Goal: Information Seeking & Learning: Understand process/instructions

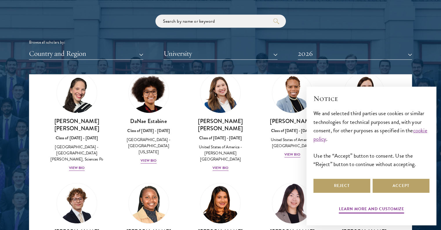
scroll to position [841, 0]
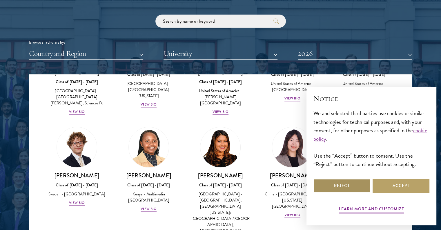
click at [338, 182] on button "Reject" at bounding box center [342, 185] width 57 height 14
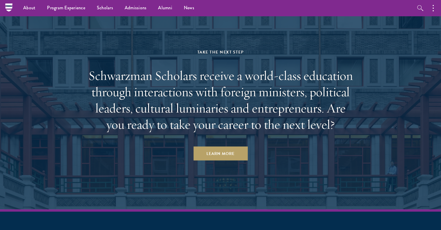
scroll to position [1691, 0]
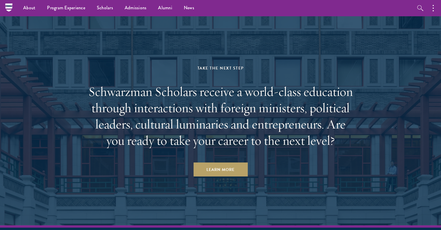
click at [438, 200] on aside "Take the Next Step Schwarzman Scholars receive a world-class education through …" at bounding box center [220, 114] width 441 height 221
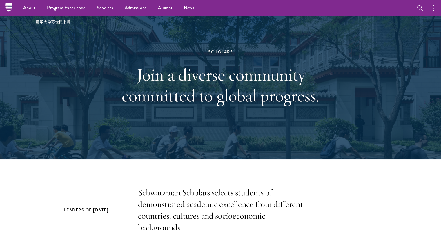
scroll to position [0, 0]
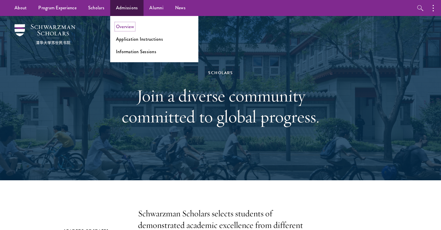
click at [127, 30] on link "Overview" at bounding box center [125, 26] width 18 height 7
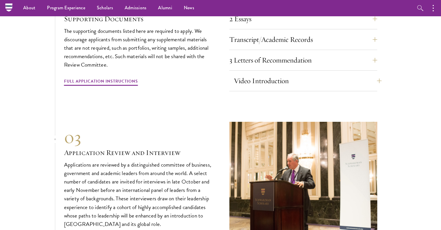
scroll to position [1799, 0]
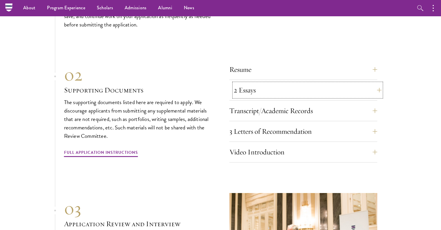
click at [272, 83] on button "2 Essays" at bounding box center [308, 90] width 148 height 14
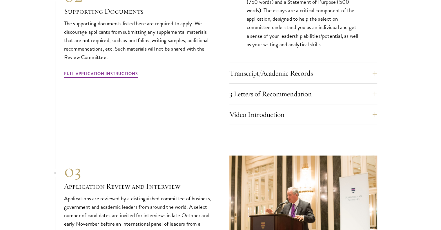
scroll to position [1944, 0]
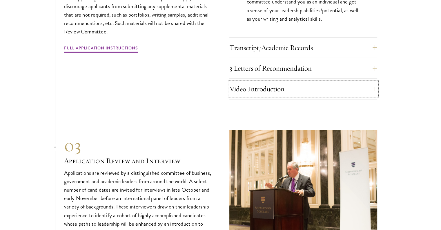
click at [267, 82] on button "Video Introduction" at bounding box center [304, 89] width 148 height 14
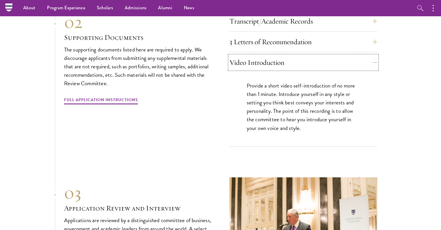
scroll to position [1886, 0]
